Goal: Information Seeking & Learning: Understand process/instructions

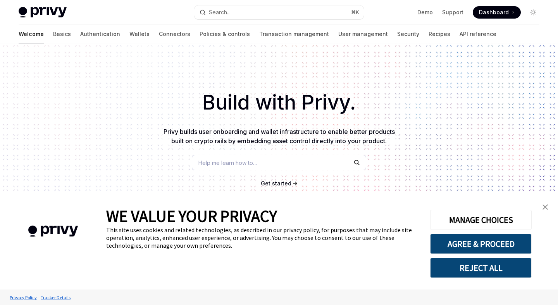
scroll to position [135, 0]
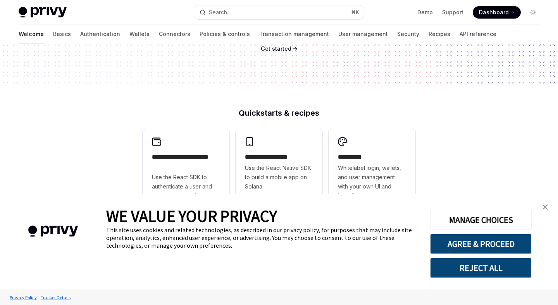
click at [545, 204] on link "close banner" at bounding box center [544, 206] width 15 height 15
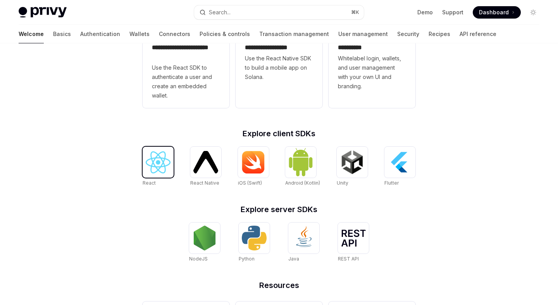
scroll to position [329, 0]
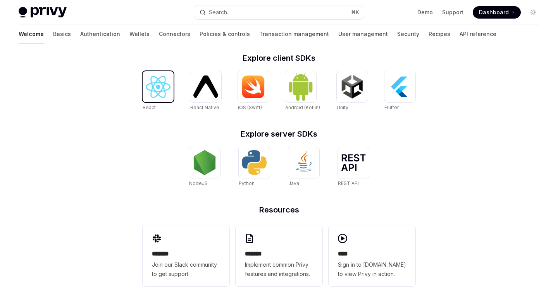
click at [154, 87] on img at bounding box center [158, 87] width 25 height 22
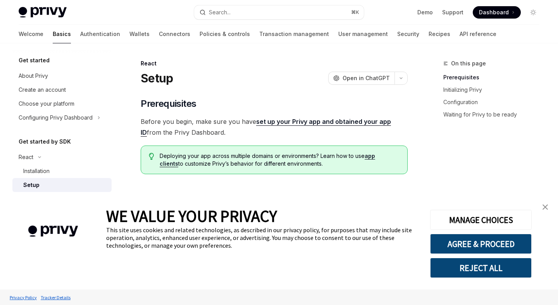
click at [546, 205] on img "close banner" at bounding box center [544, 207] width 5 height 5
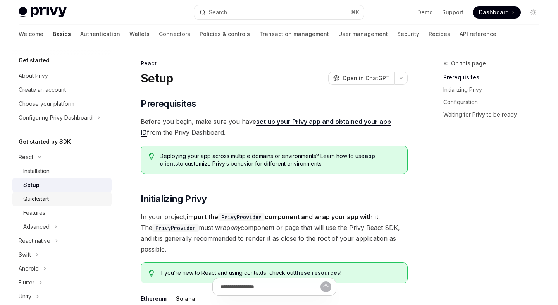
click at [78, 197] on div "Quickstart" at bounding box center [65, 198] width 84 height 9
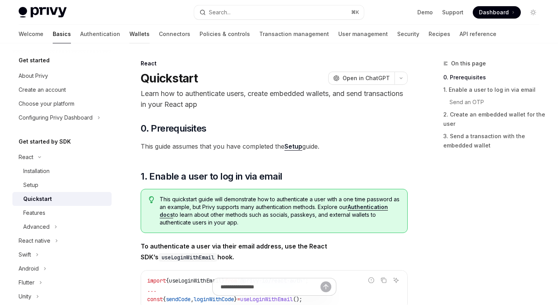
click at [129, 38] on link "Wallets" at bounding box center [139, 34] width 20 height 19
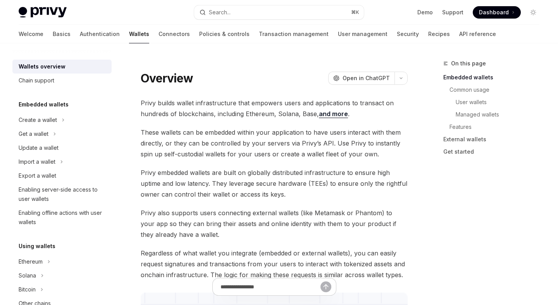
click at [37, 35] on div "Welcome Basics Authentication Wallets Connectors Policies & controls Transactio…" at bounding box center [257, 34] width 477 height 19
click at [53, 35] on link "Basics" at bounding box center [62, 34] width 18 height 19
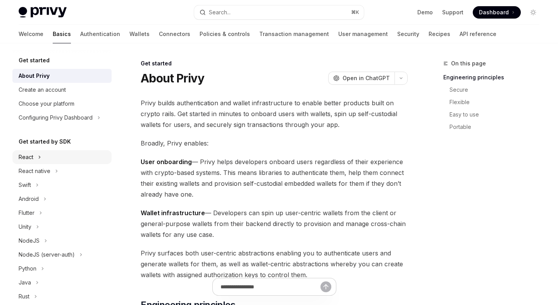
click at [64, 163] on button "React" at bounding box center [61, 157] width 99 height 14
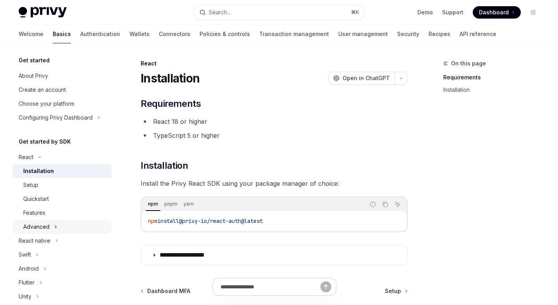
click at [86, 227] on button "Advanced" at bounding box center [61, 227] width 99 height 14
type textarea "*"
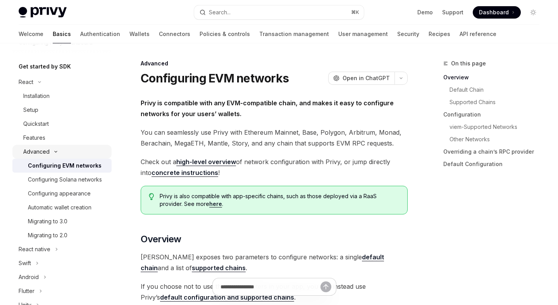
scroll to position [76, 0]
click at [430, 10] on link "Demo" at bounding box center [424, 13] width 15 height 8
